Goal: Task Accomplishment & Management: Complete application form

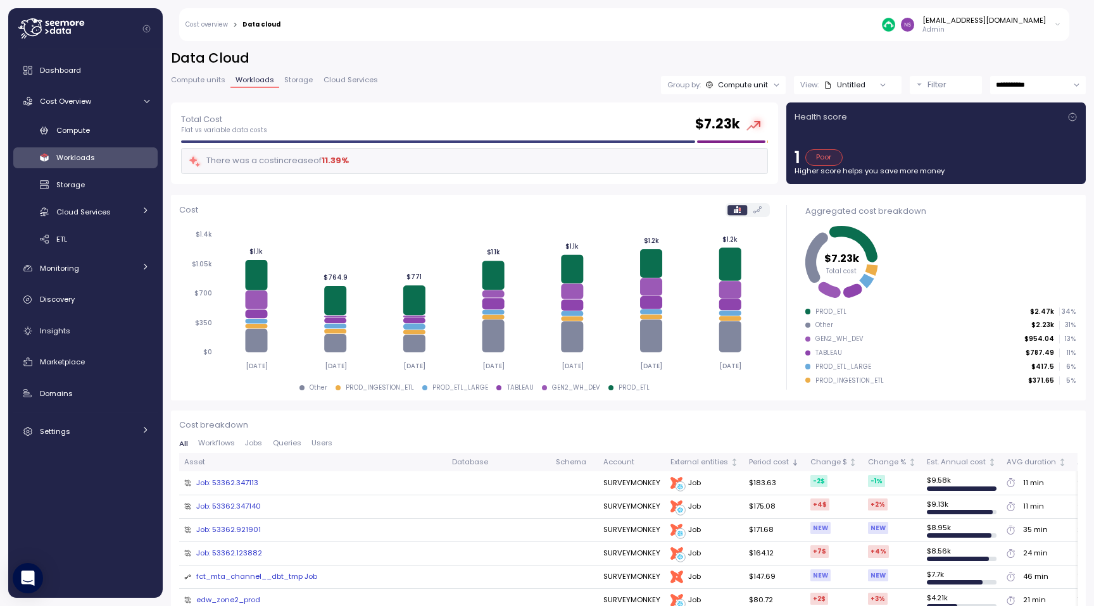
scroll to position [273, 0]
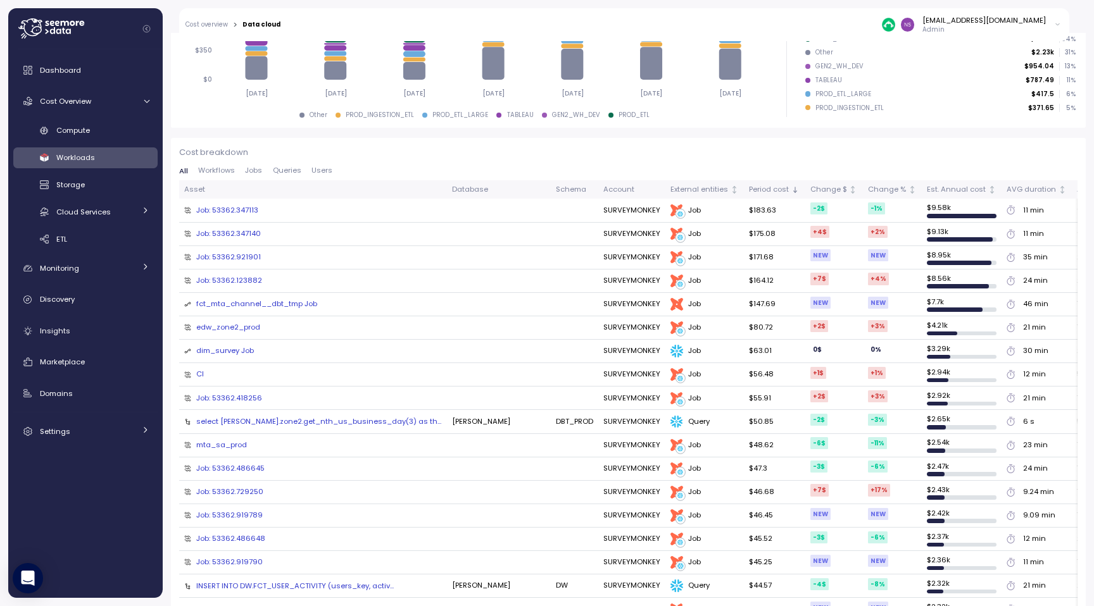
click at [42, 27] on icon at bounding box center [51, 28] width 66 height 20
click at [36, 30] on icon at bounding box center [51, 28] width 66 height 20
click at [63, 72] on span "Dashboard" at bounding box center [60, 70] width 41 height 10
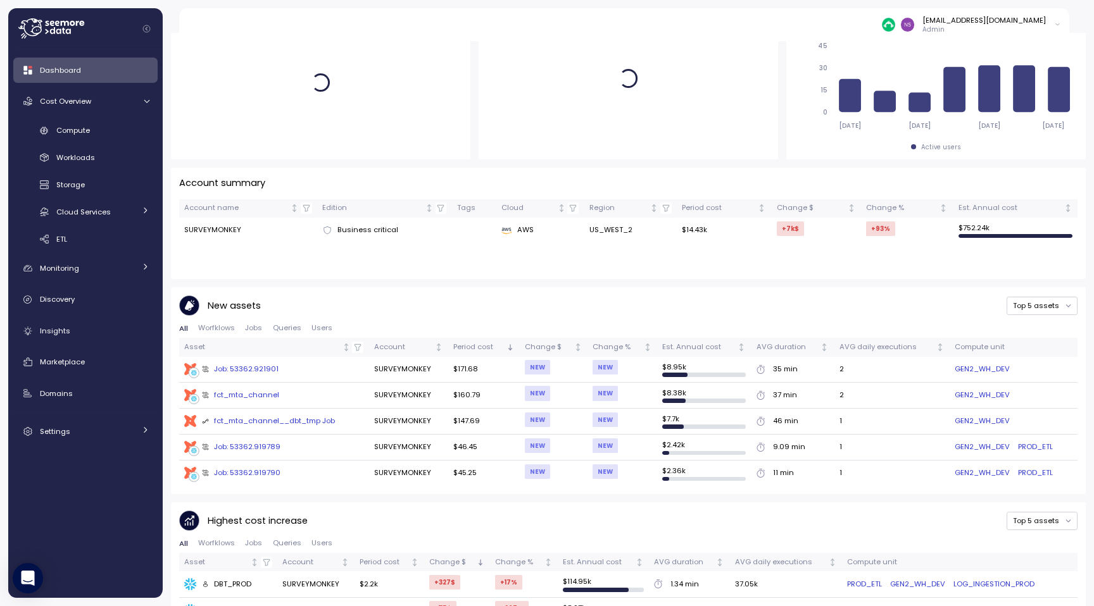
click at [86, 72] on div "Dashboard" at bounding box center [94, 70] width 109 height 13
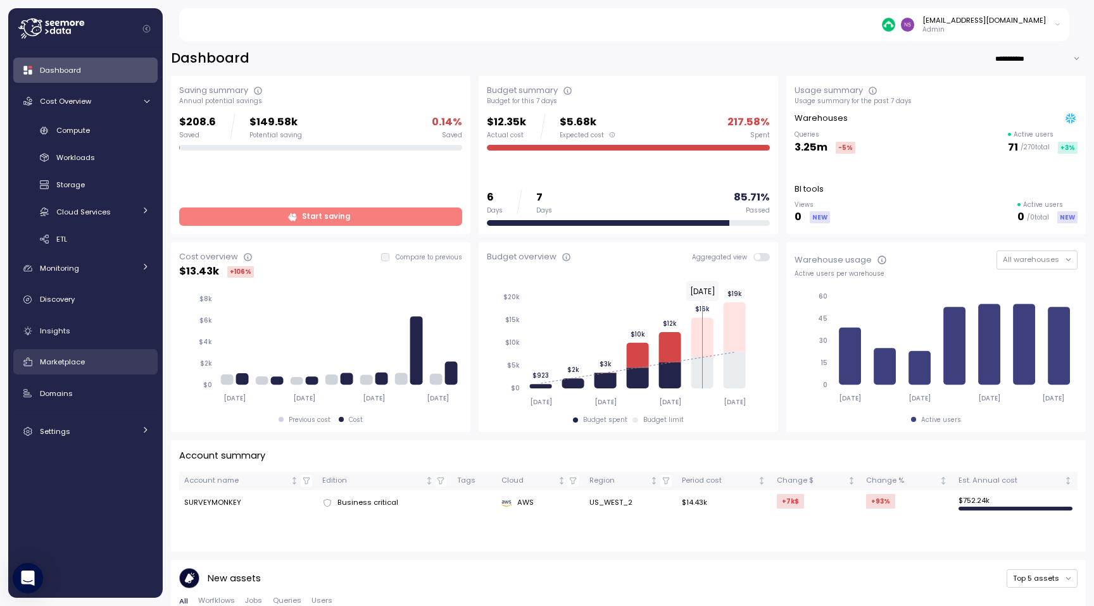
click at [58, 365] on span "Marketplace" at bounding box center [62, 362] width 45 height 10
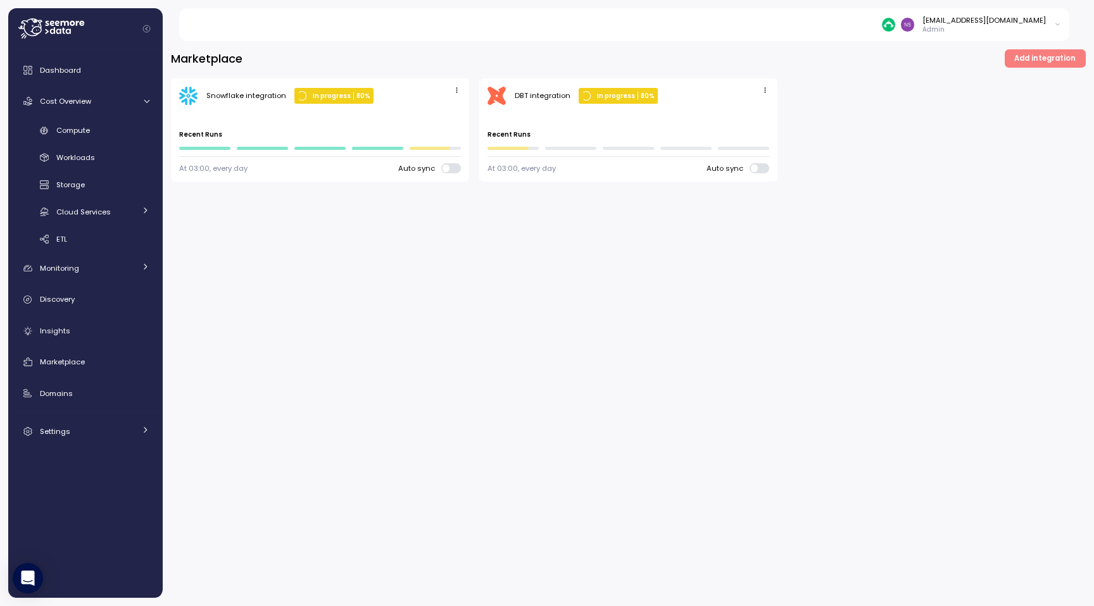
click at [1064, 59] on span "Add integration" at bounding box center [1044, 58] width 61 height 17
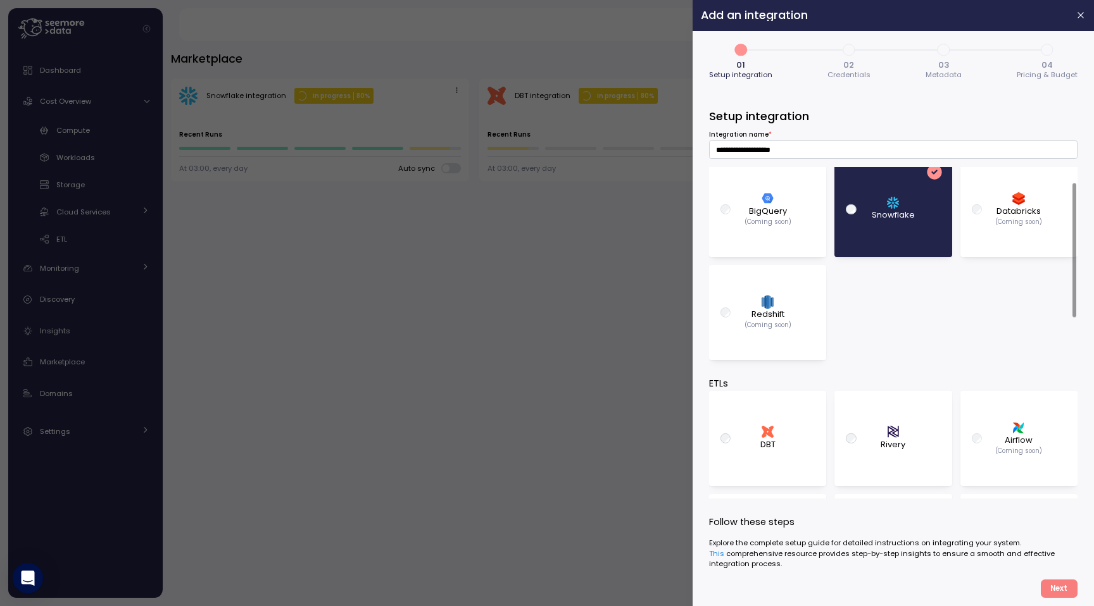
scroll to position [159, 0]
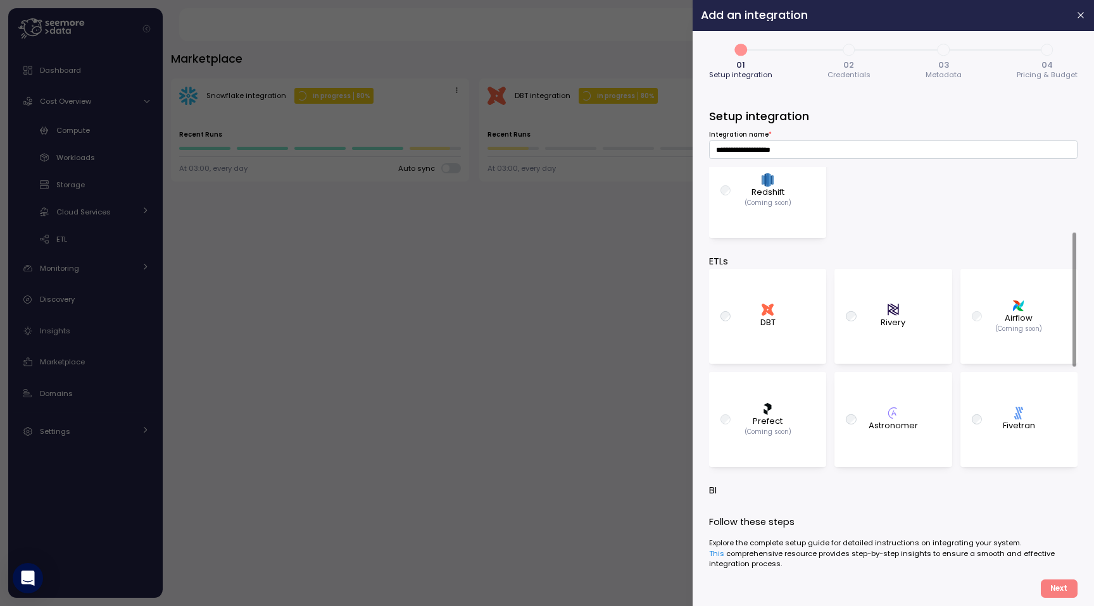
click at [978, 335] on div "Airflow (Coming soon)" at bounding box center [1018, 316] width 97 height 83
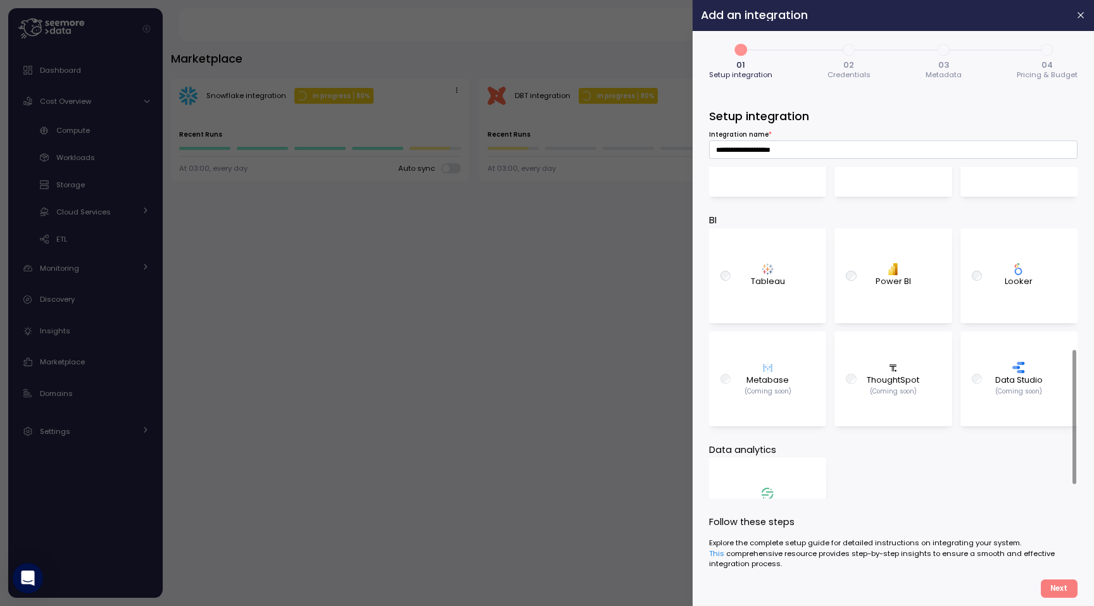
scroll to position [430, 0]
click at [758, 282] on p "Tableau" at bounding box center [768, 280] width 34 height 13
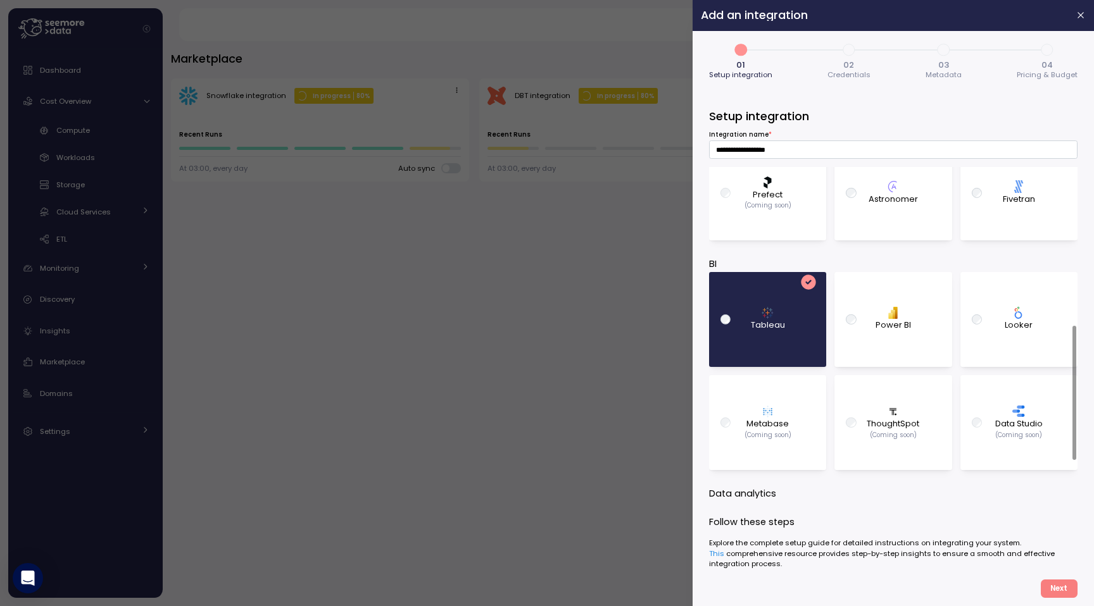
scroll to position [382, 0]
click at [976, 186] on div ".st0{fill:#0073FF;} Fivetran" at bounding box center [1018, 197] width 97 height 83
type input "**********"
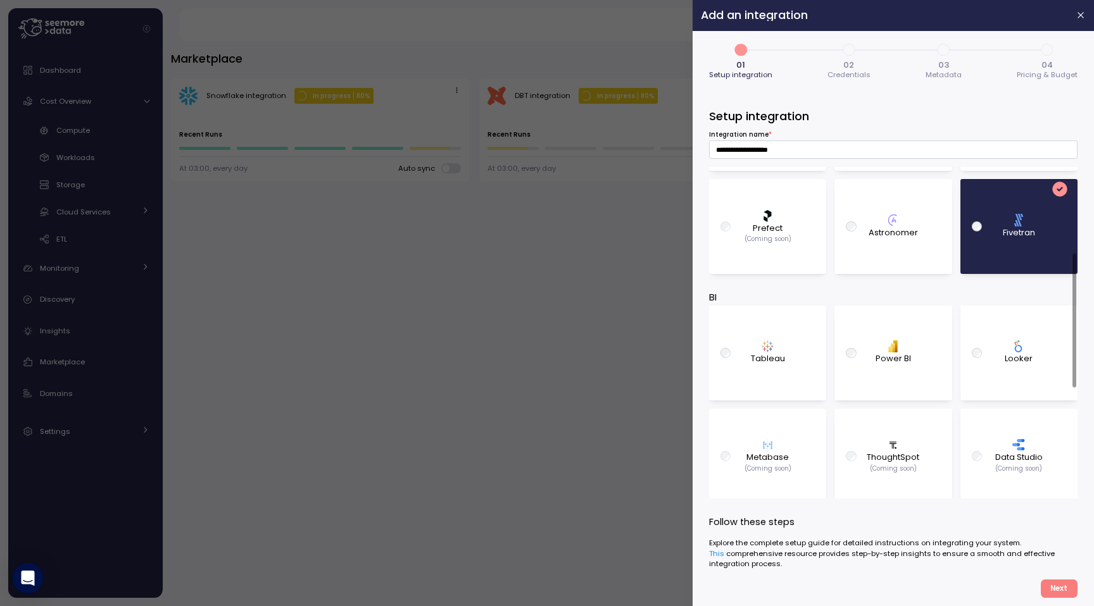
scroll to position [369, 0]
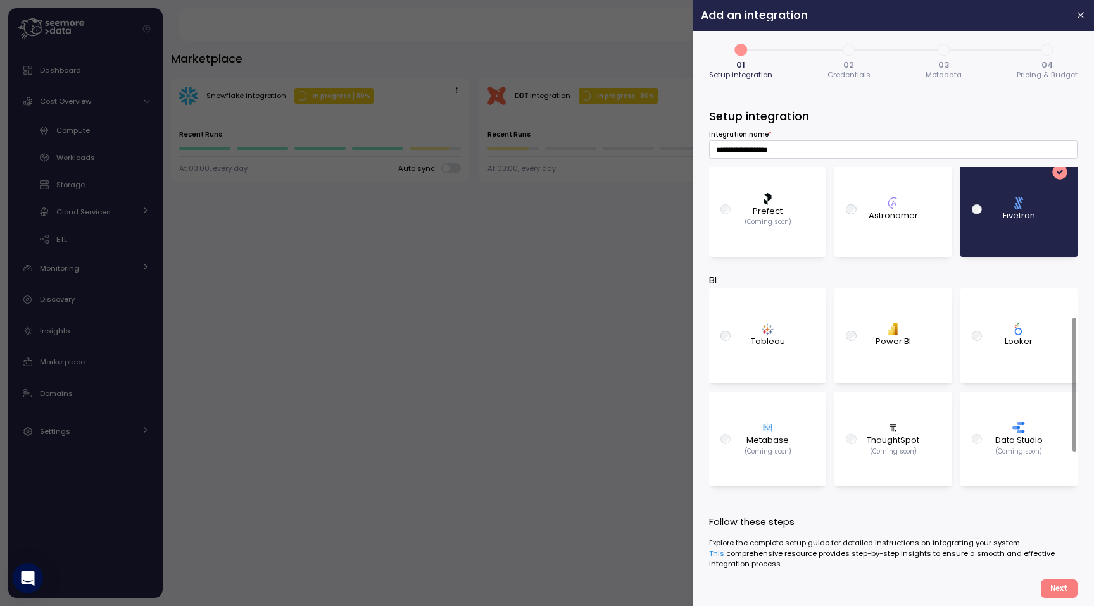
click at [1058, 596] on span "Next" at bounding box center [1058, 588] width 17 height 17
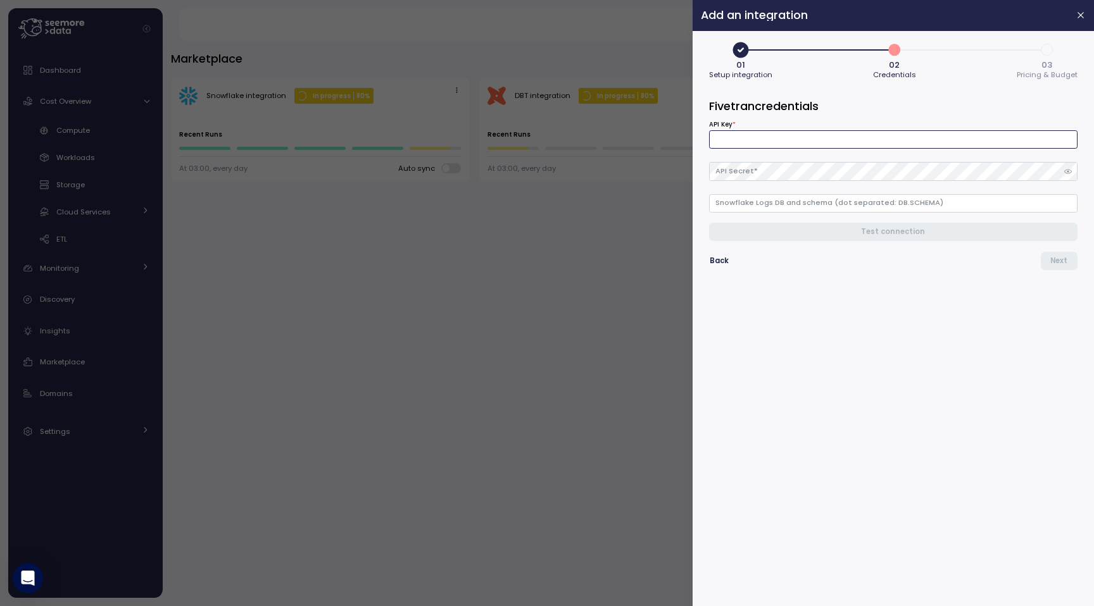
click at [744, 135] on input "API Key *" at bounding box center [893, 139] width 368 height 18
click at [701, 166] on div "01 Setup integration 2 02 Credentials 3 03 Pricing & Budget Fivetran credential…" at bounding box center [893, 318] width 385 height 559
click at [657, 238] on div at bounding box center [547, 303] width 1094 height 606
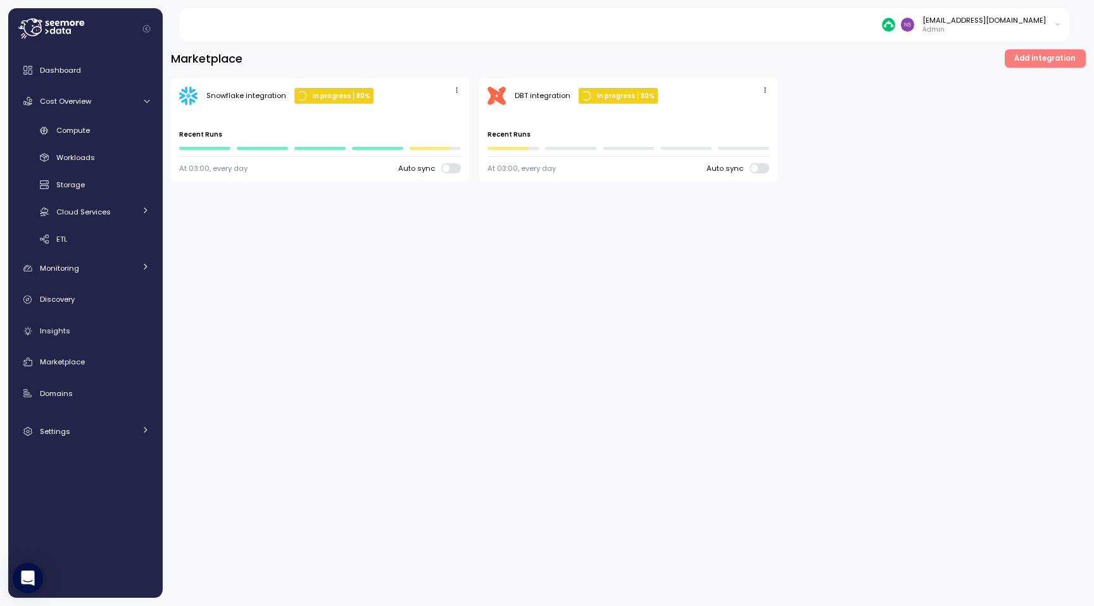
click at [1047, 56] on span "Add integration" at bounding box center [1044, 58] width 61 height 17
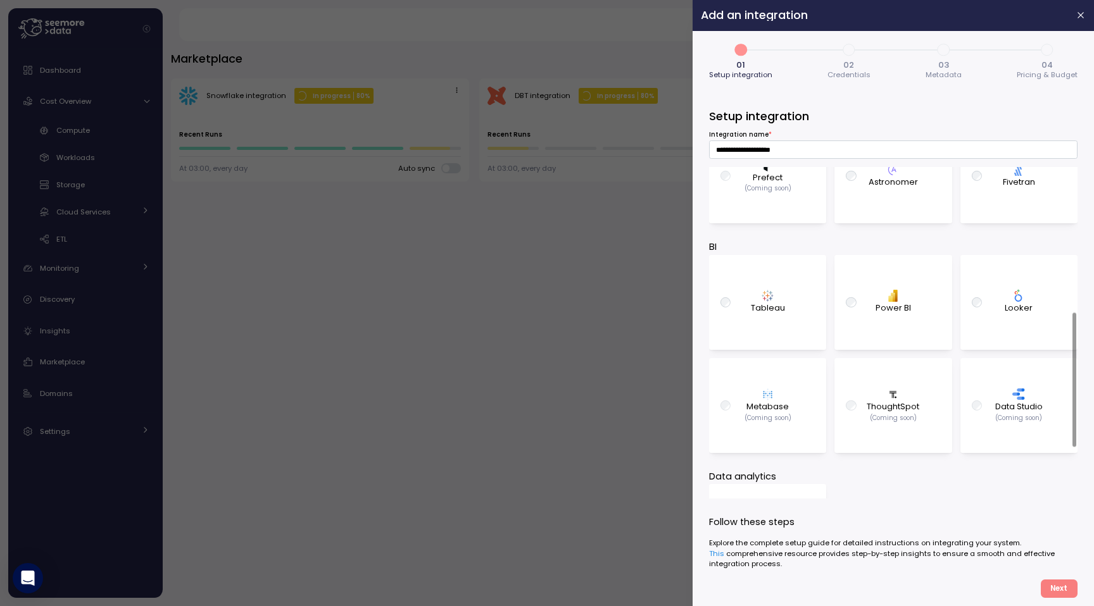
scroll to position [405, 0]
click at [774, 303] on p "Tableau" at bounding box center [768, 305] width 34 height 13
type input "**********"
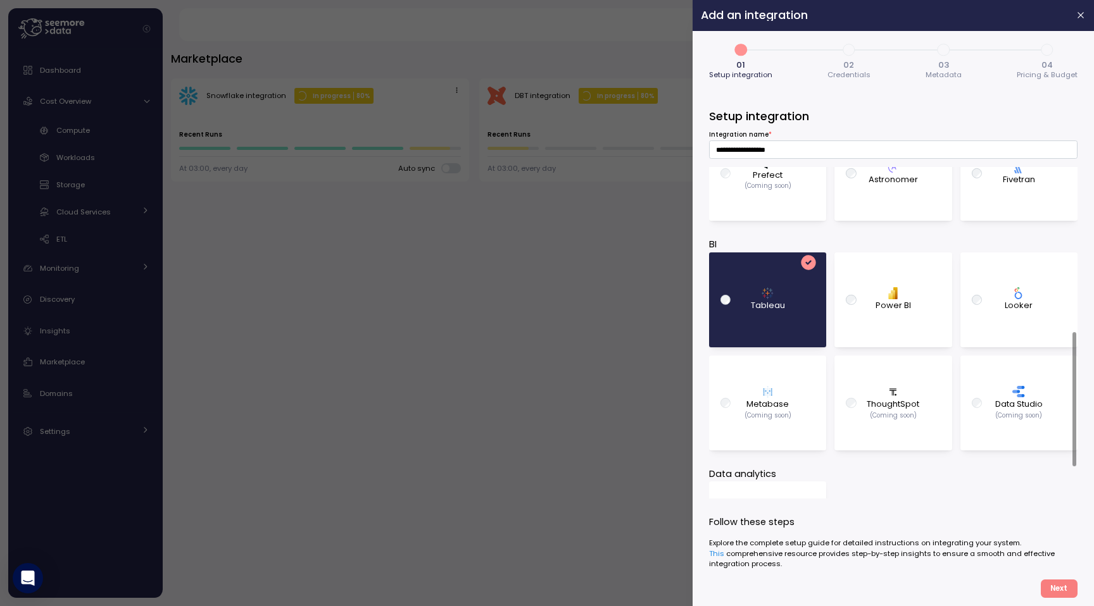
click at [1045, 587] on button "Next" at bounding box center [1058, 589] width 37 height 18
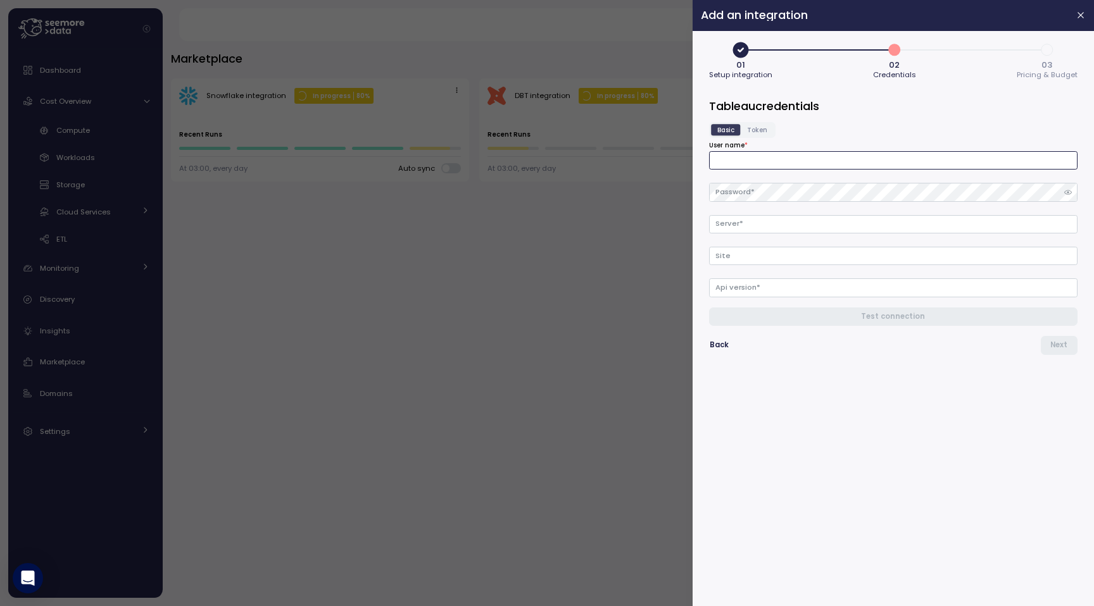
click at [807, 166] on input "User name *" at bounding box center [893, 160] width 368 height 18
click at [720, 282] on input "Api version *" at bounding box center [893, 287] width 368 height 18
click at [745, 253] on input "Site" at bounding box center [893, 256] width 368 height 18
click at [747, 233] on input "Server *" at bounding box center [893, 224] width 368 height 18
click at [755, 163] on input "User name *" at bounding box center [893, 160] width 368 height 18
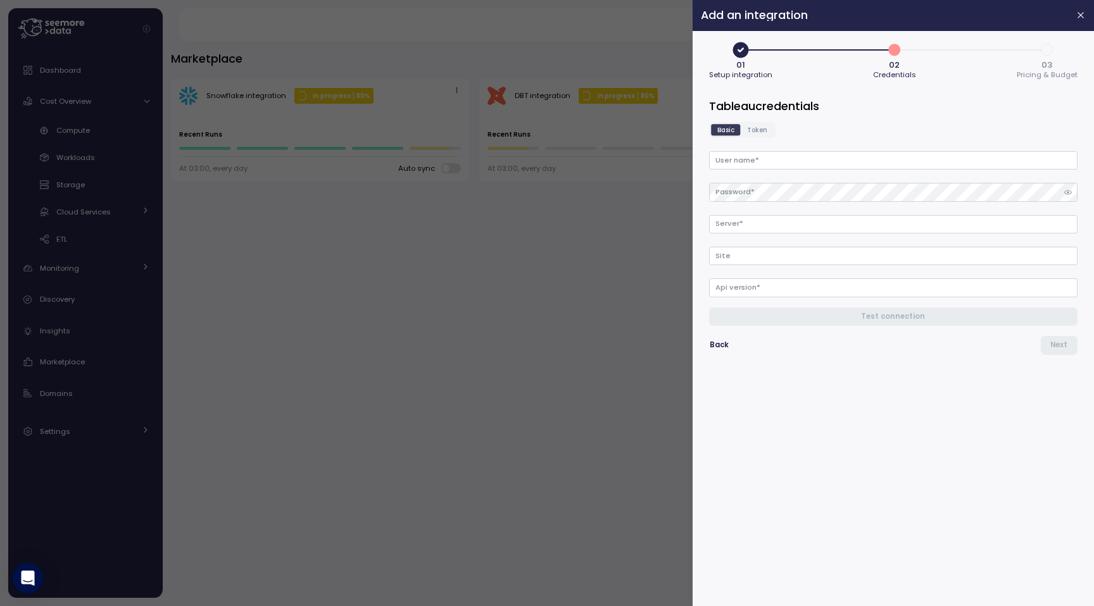
click at [754, 132] on span "Token" at bounding box center [757, 129] width 20 height 9
click at [725, 132] on span "Basic" at bounding box center [725, 129] width 17 height 9
click at [320, 218] on div at bounding box center [547, 303] width 1094 height 606
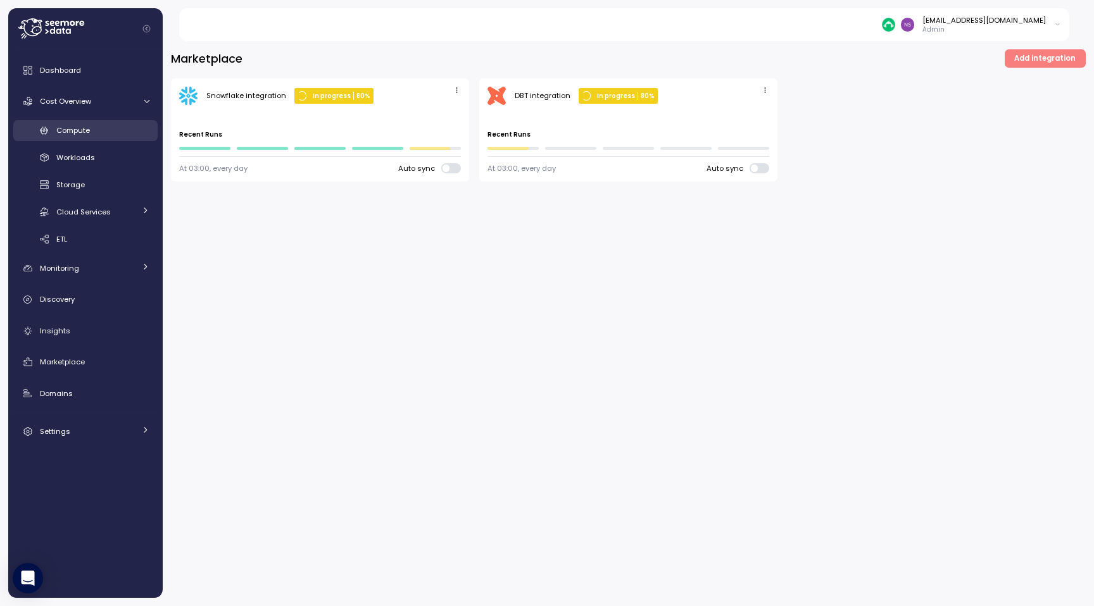
click at [116, 129] on div "Compute" at bounding box center [102, 130] width 93 height 13
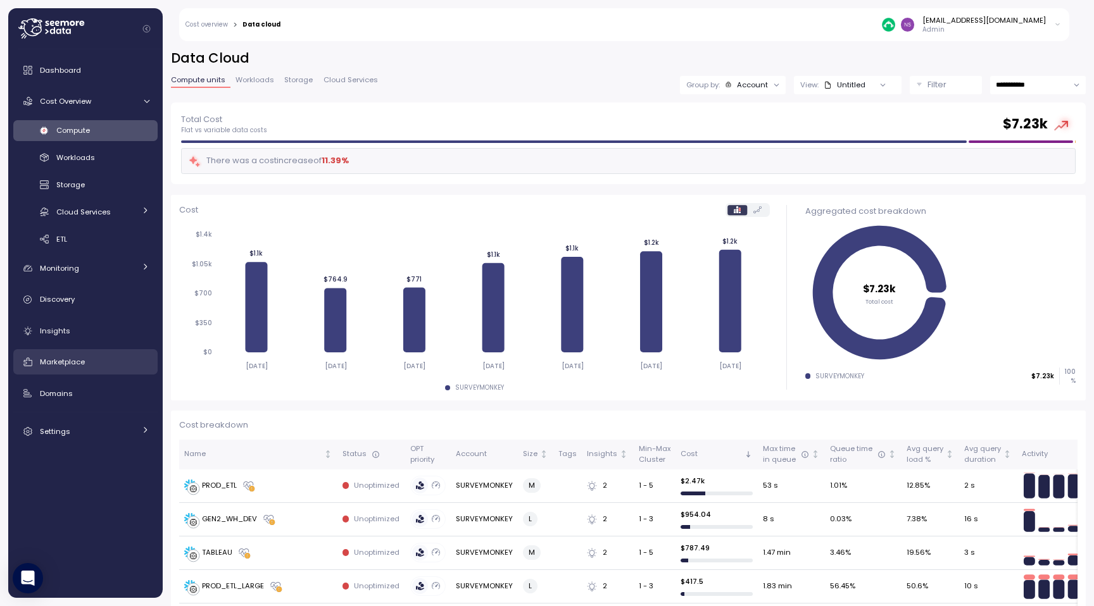
click at [92, 356] on div "Marketplace" at bounding box center [94, 362] width 109 height 13
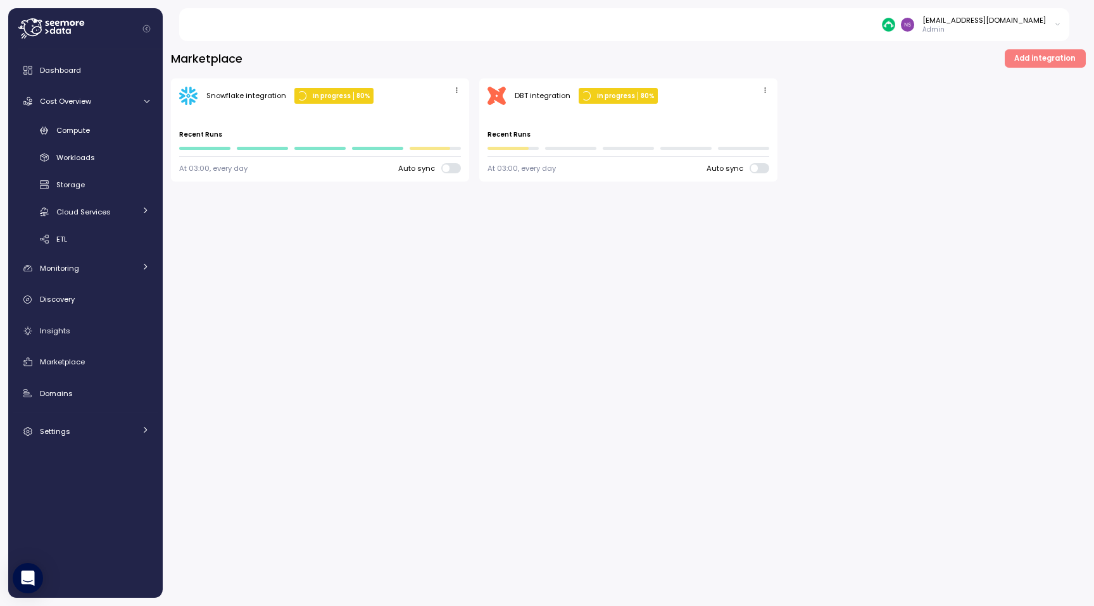
click at [1018, 59] on button "Add integration" at bounding box center [1044, 58] width 81 height 18
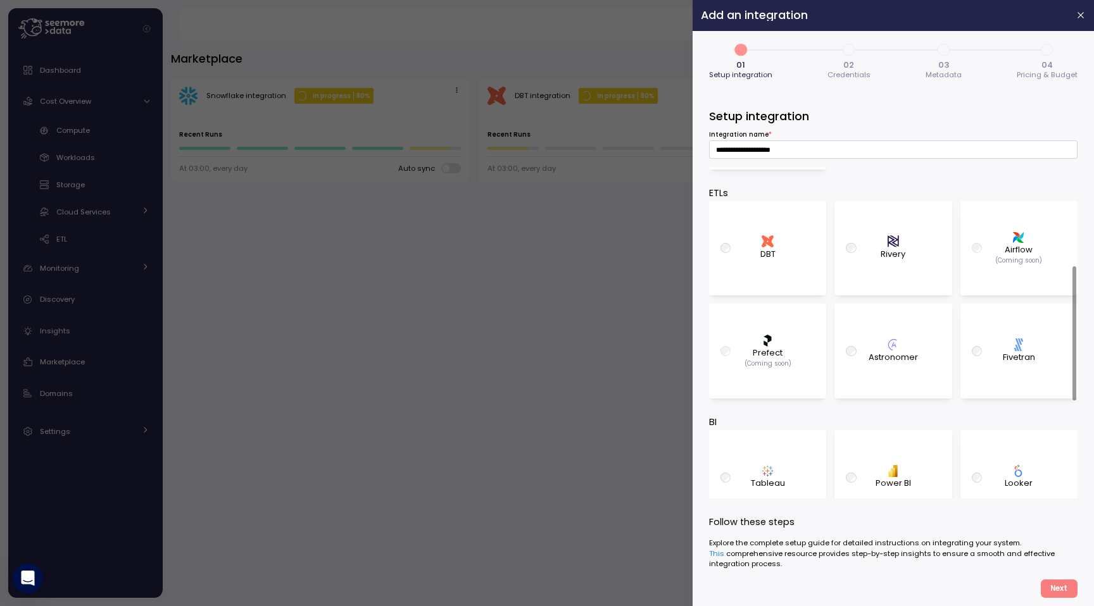
scroll to position [243, 0]
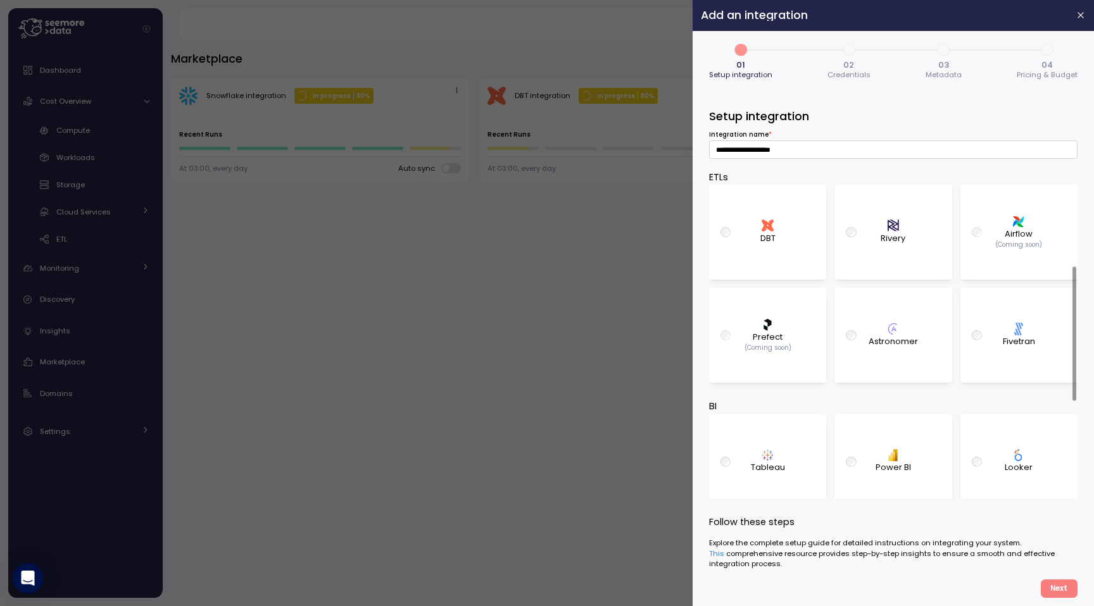
click at [1025, 347] on p "Fivetran" at bounding box center [1018, 341] width 32 height 13
type input "**********"
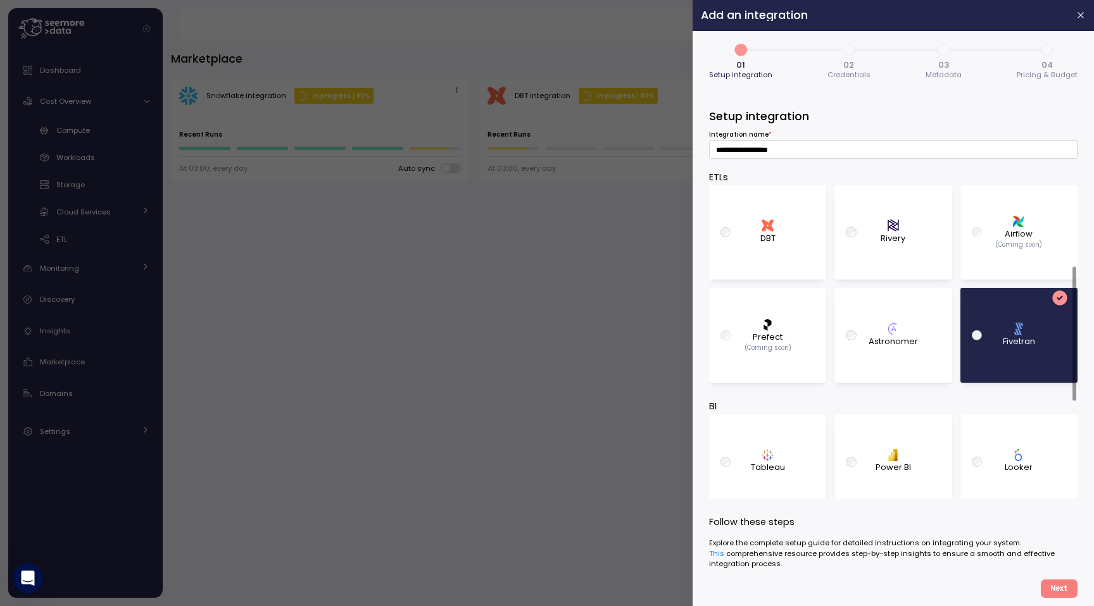
click at [1054, 584] on span "Next" at bounding box center [1058, 588] width 17 height 17
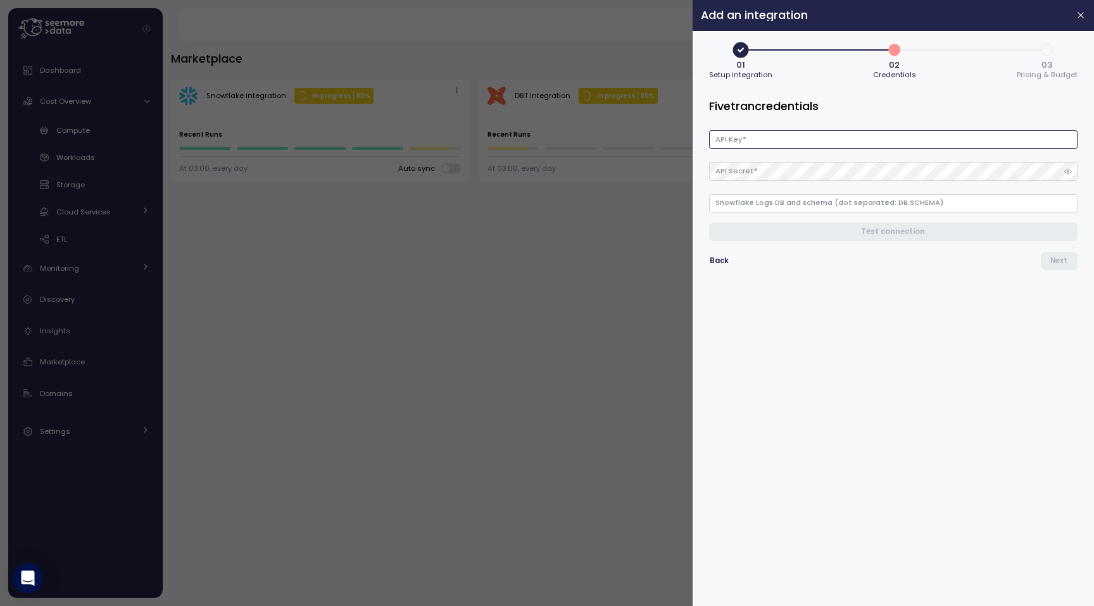
click at [883, 132] on input "API Key *" at bounding box center [893, 139] width 368 height 18
click at [921, 149] on div "API Key * API Secret * Snowflake Logs DB and schema (dot separated: DB.SCHEMA)" at bounding box center [893, 167] width 368 height 90
click at [916, 140] on input "API Key *" at bounding box center [893, 139] width 368 height 18
click at [942, 200] on input "Snowflake Logs DB and schema (dot separated: DB.SCHEMA)" at bounding box center [893, 203] width 368 height 18
click at [682, 374] on div at bounding box center [547, 303] width 1094 height 606
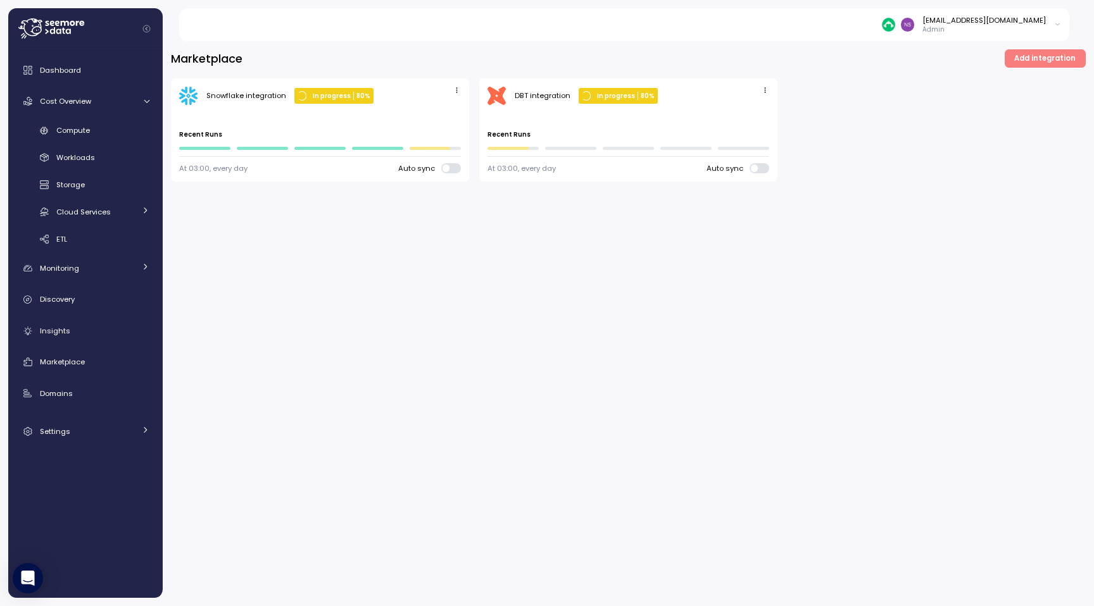
click at [1049, 61] on span "Add integration" at bounding box center [1044, 58] width 61 height 17
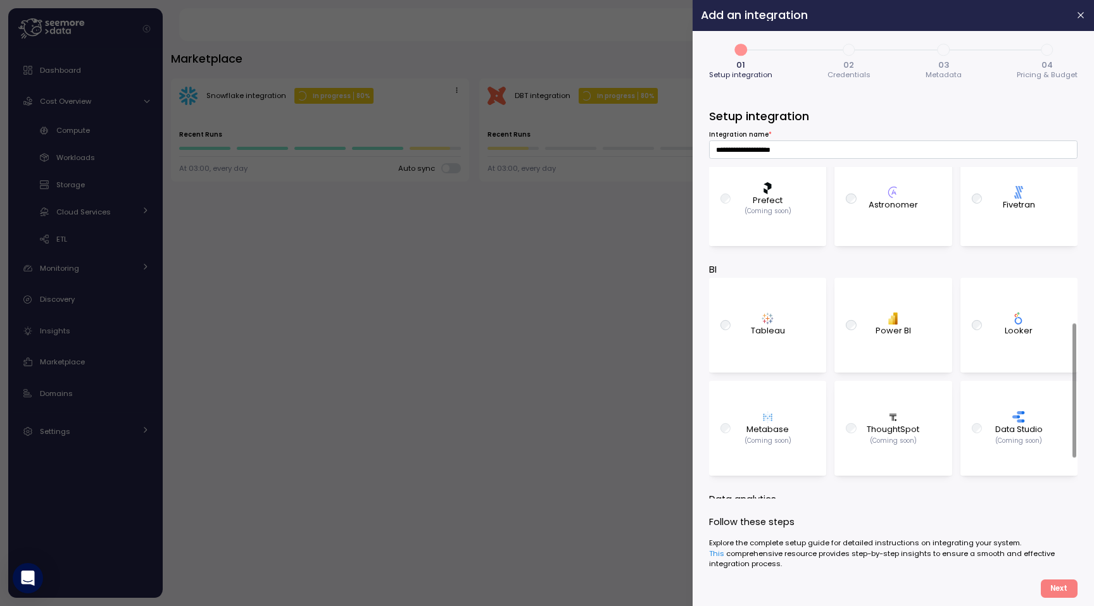
scroll to position [384, 0]
click at [775, 329] on p "Tableau" at bounding box center [768, 327] width 34 height 13
type input "**********"
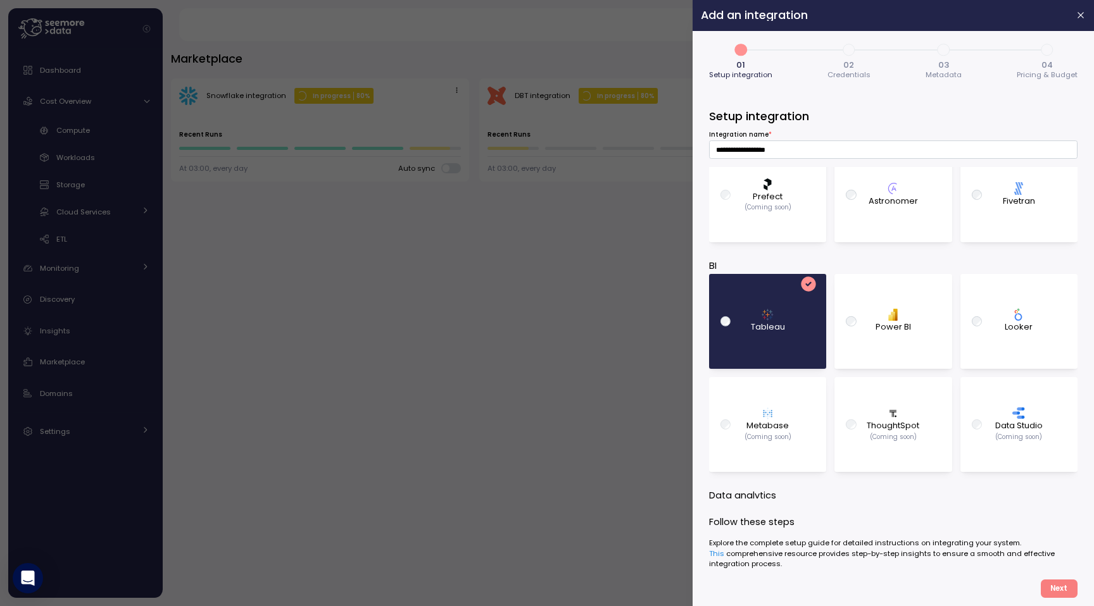
click at [1057, 592] on span "Next" at bounding box center [1058, 588] width 17 height 17
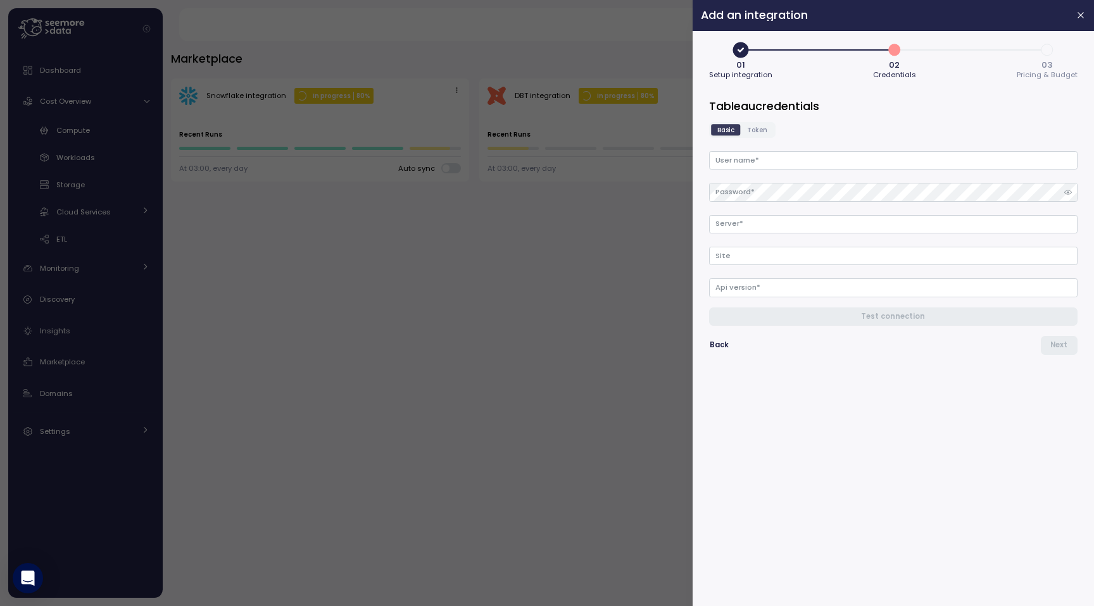
click at [754, 135] on div "Basic Token" at bounding box center [742, 130] width 66 height 16
click at [756, 130] on span "Token" at bounding box center [757, 129] width 20 height 9
click at [735, 228] on input "Server *" at bounding box center [893, 224] width 368 height 18
click at [733, 129] on span "Basic" at bounding box center [725, 129] width 17 height 9
click at [765, 124] on label "Token" at bounding box center [756, 129] width 33 height 11
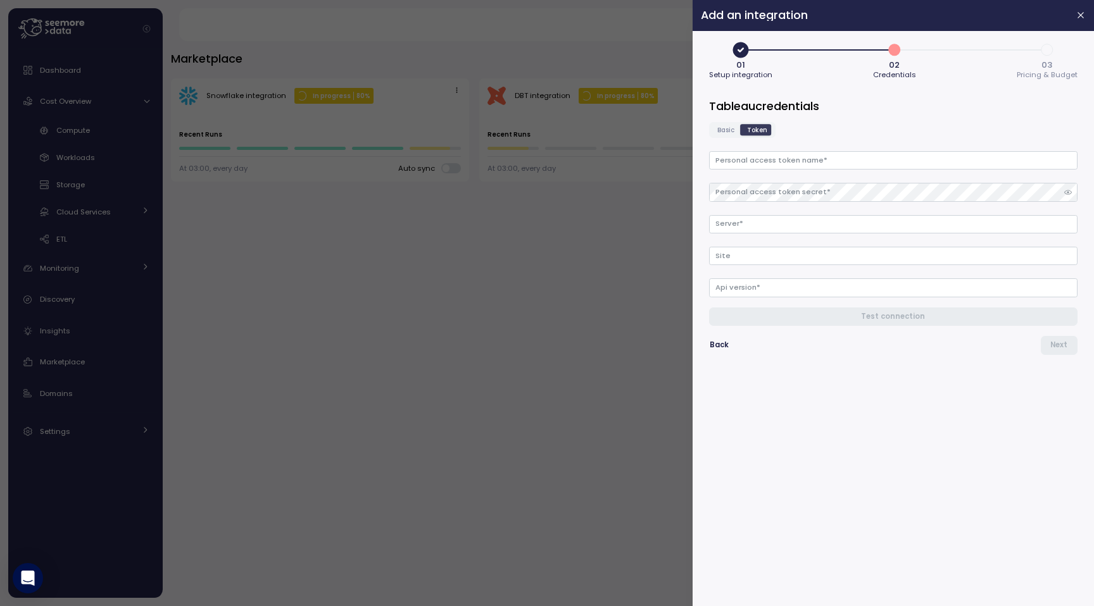
click at [714, 131] on label "Basic" at bounding box center [726, 129] width 30 height 11
